Goal: Task Accomplishment & Management: Use online tool/utility

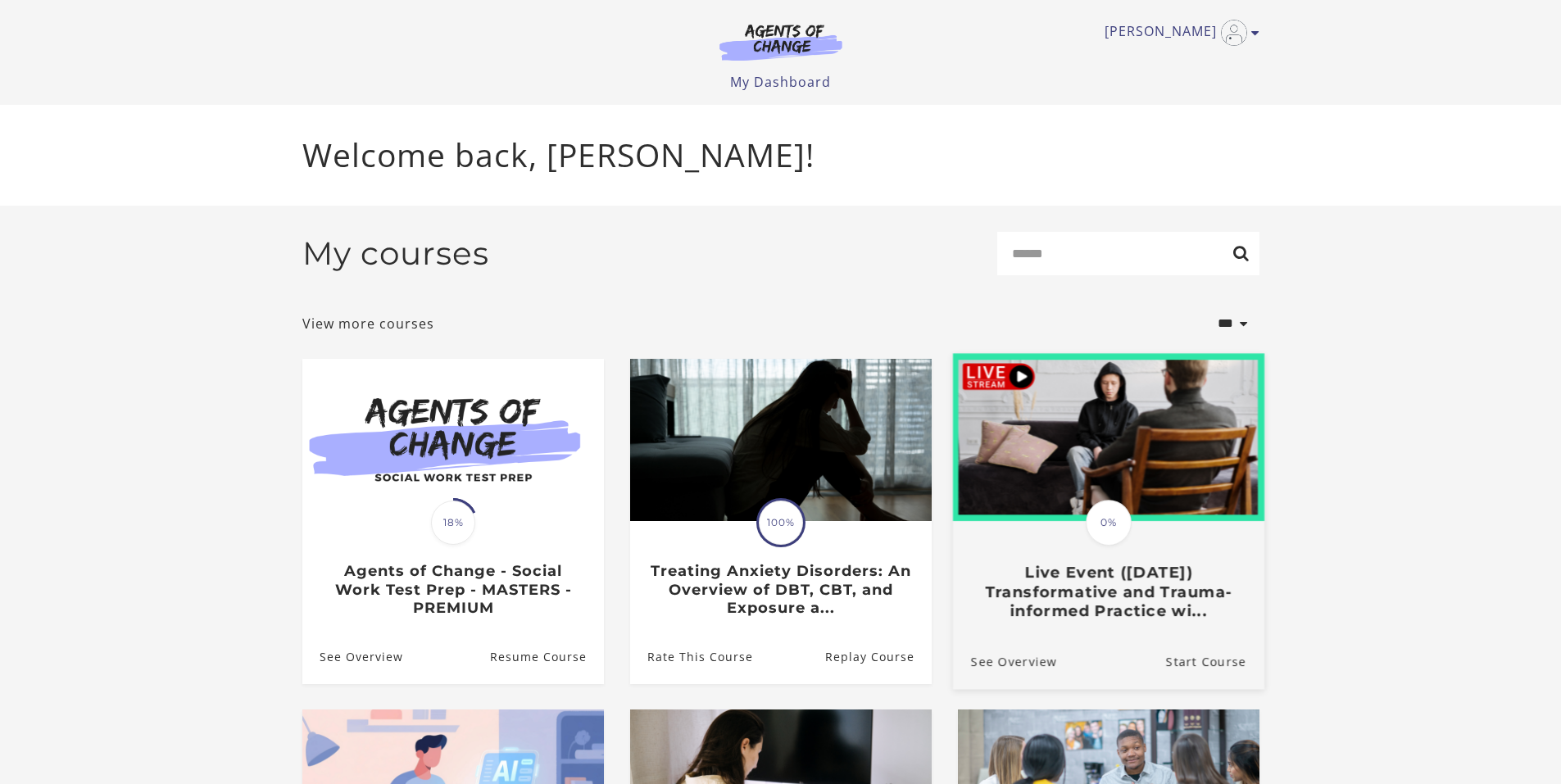
click at [1149, 590] on h3 "Live Event ([DATE]) Transformative and Trauma-informed Practice wi..." at bounding box center [1107, 591] width 275 height 57
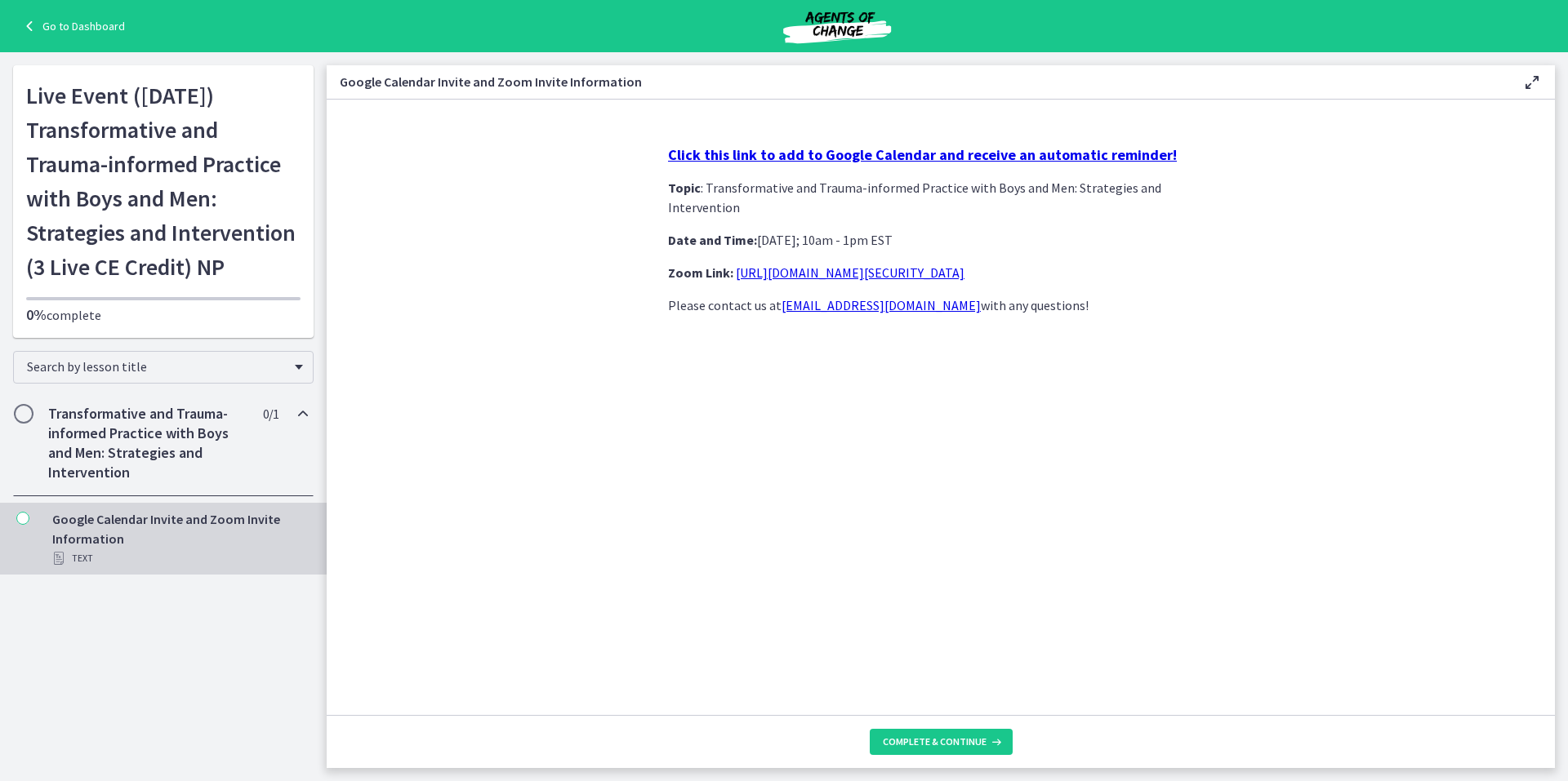
click at [183, 470] on h2 "Transformative and Trauma-informed Practice with Boys and Men: Strategies and I…" at bounding box center [147, 443] width 199 height 79
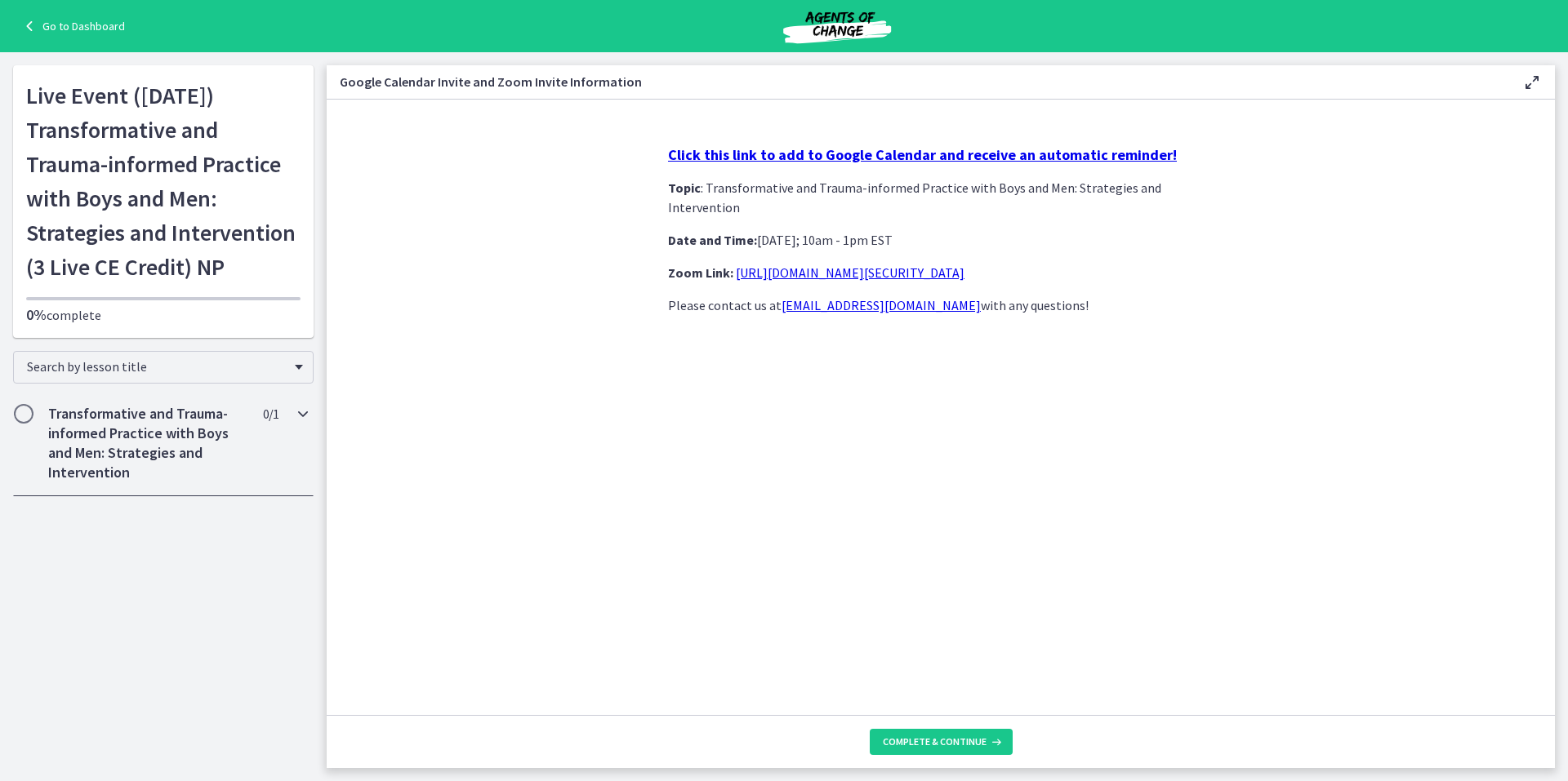
click at [173, 451] on h2 "Transformative and Trauma-informed Practice with Boys and Men: Strategies and I…" at bounding box center [147, 443] width 199 height 79
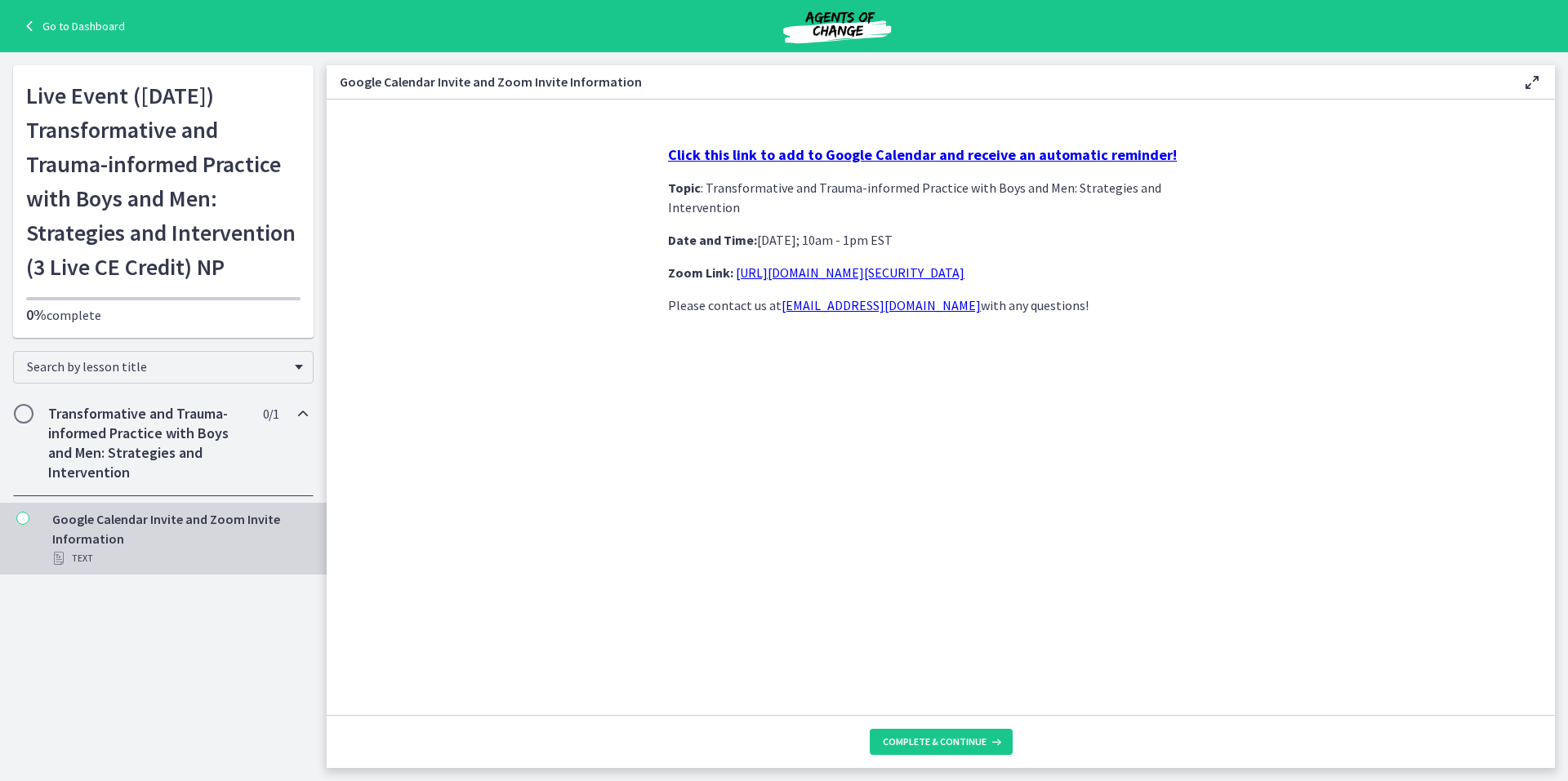
click at [765, 155] on strong "Click this link to add to Google Calendar and receive an automatic reminder!" at bounding box center [922, 155] width 509 height 19
